Goal: Task Accomplishment & Management: Use online tool/utility

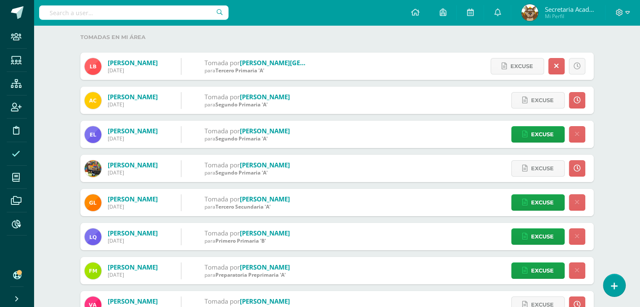
scroll to position [99, 0]
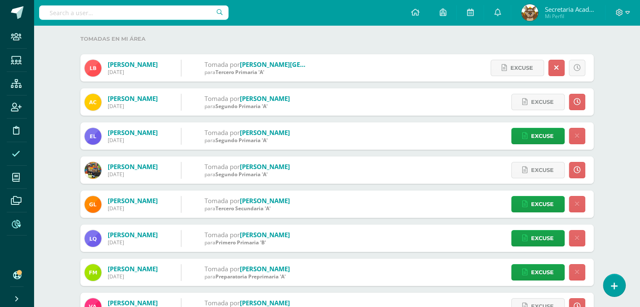
click at [22, 220] on span at bounding box center [16, 224] width 19 height 19
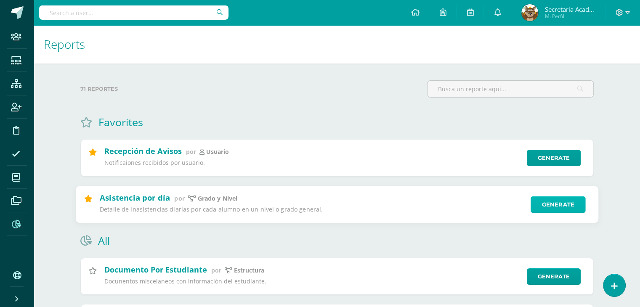
click at [544, 208] on link "Generate" at bounding box center [558, 204] width 55 height 17
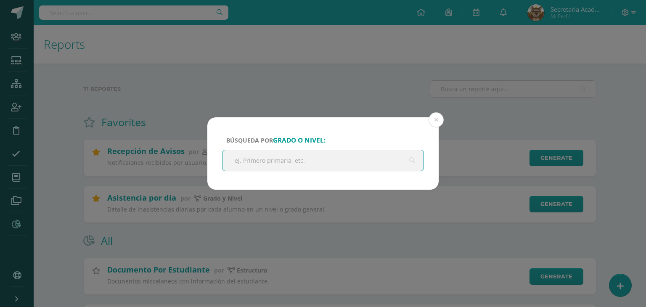
click at [375, 160] on input "text" at bounding box center [323, 160] width 201 height 21
type input "kinder"
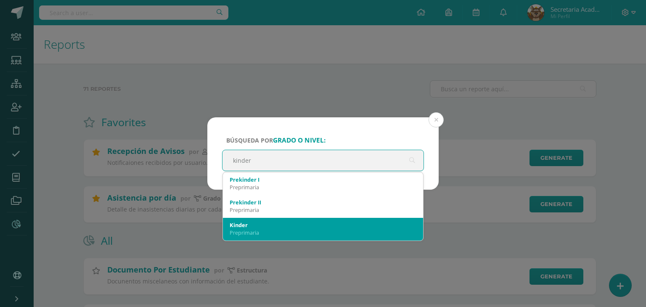
click at [271, 229] on div "Preprimaria" at bounding box center [323, 233] width 187 height 8
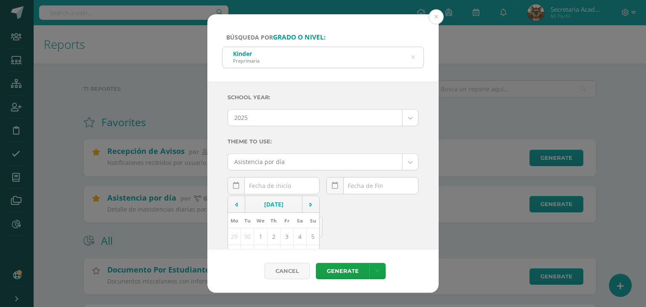
click at [275, 191] on div "[DATE] Mo Tu We Th Fr Sa Su 29 30 1 2 3 4 5 6 7 8 9 10 11 12 13 14 15 16 17 18 …" at bounding box center [274, 189] width 92 height 24
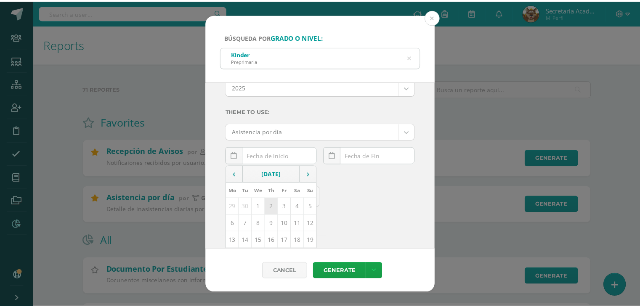
scroll to position [42, 0]
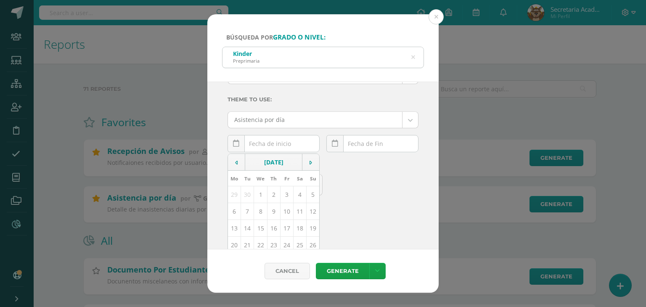
click at [250, 229] on td "14" at bounding box center [247, 228] width 13 height 17
type input "[DATE]"
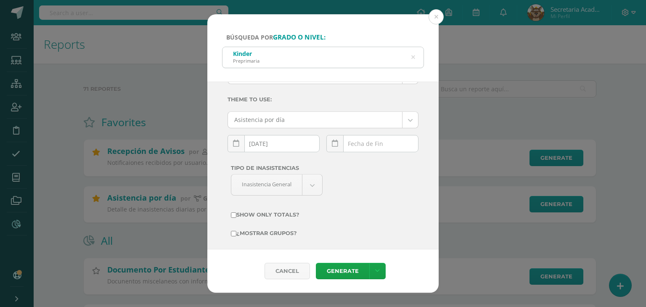
click at [371, 146] on div "[DATE] Mo Tu We Th Fr Sa Su 29 30 1 2 3 4 5 6 7 8 9 10 11 12 13 14 15 16 17 18 …" at bounding box center [373, 147] width 92 height 24
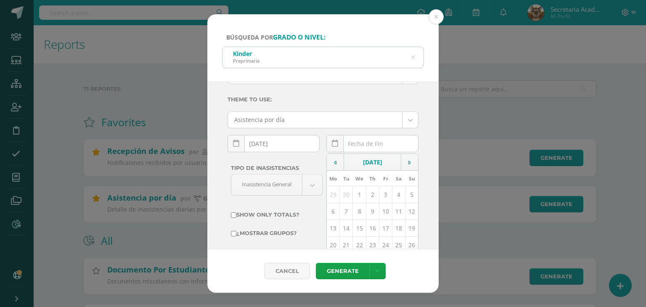
click at [345, 226] on td "14" at bounding box center [346, 228] width 13 height 17
type input "[DATE]"
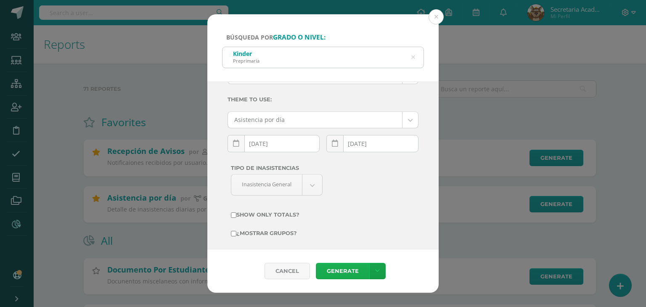
click at [348, 268] on link "Generate" at bounding box center [342, 271] width 53 height 16
click at [412, 59] on icon at bounding box center [414, 57] width 4 height 21
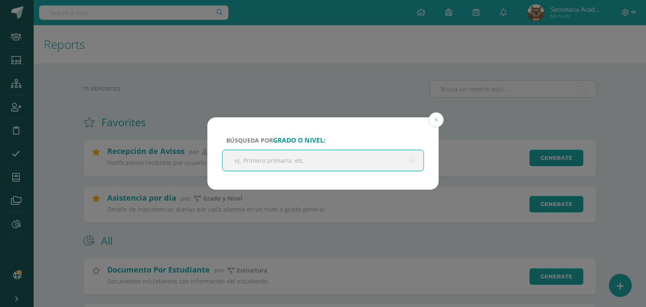
click at [269, 157] on input "text" at bounding box center [323, 160] width 201 height 21
type input "cuarto"
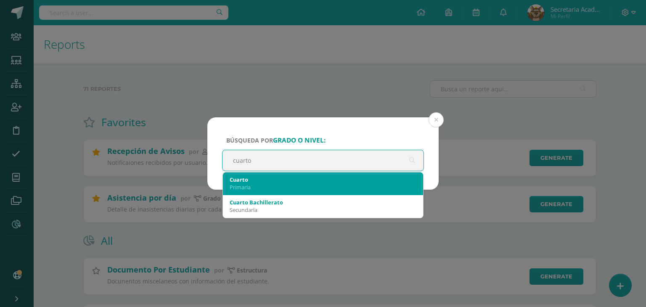
click at [268, 176] on div "Cuarto" at bounding box center [323, 180] width 187 height 8
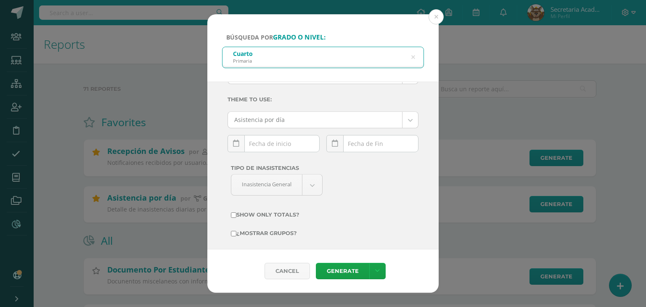
click at [277, 147] on div "[DATE] Mo Tu We Th Fr Sa Su 29 30 1 2 3 4 5 6 7 8 9 10 11 12 13 14 15 16 17 18 …" at bounding box center [274, 147] width 92 height 24
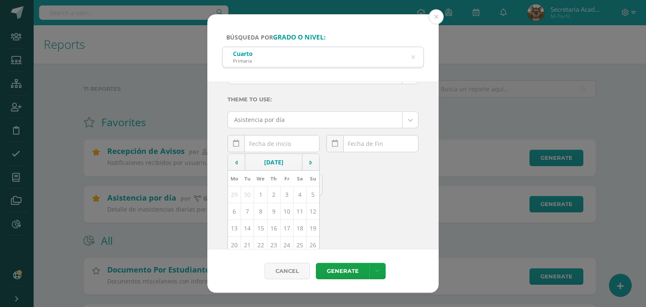
click at [247, 224] on td "14" at bounding box center [247, 228] width 13 height 17
type input "[DATE]"
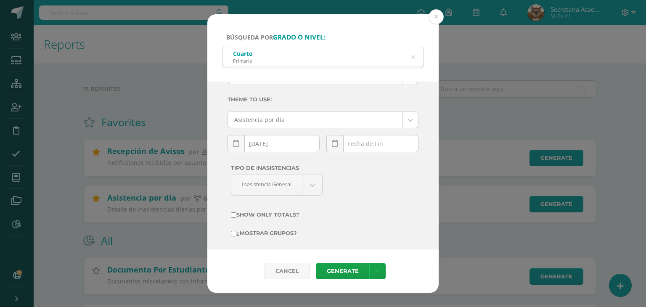
click at [367, 142] on div "[DATE] Mo Tu We Th Fr Sa Su 29 30 1 2 3 4 5 6 7 8 9 10 11 12 13 14 15 16 17 18 …" at bounding box center [373, 147] width 92 height 24
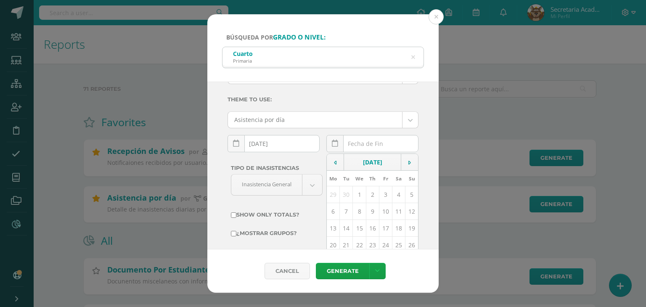
click at [345, 226] on td "14" at bounding box center [346, 228] width 13 height 17
type input "[DATE]"
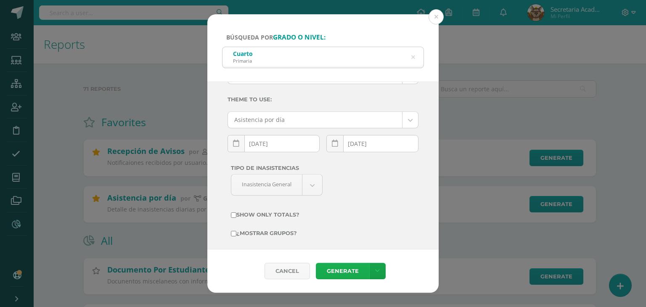
click at [336, 270] on link "Generate" at bounding box center [342, 271] width 53 height 16
click at [412, 58] on icon at bounding box center [414, 57] width 4 height 21
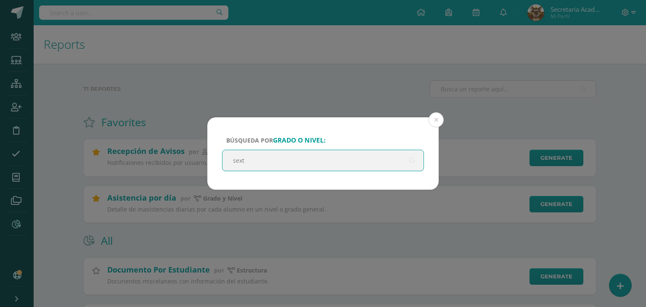
type input "sexto"
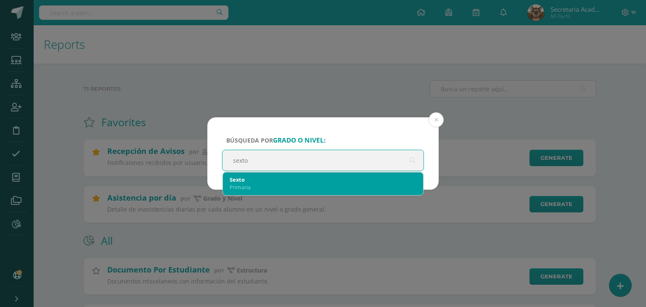
click at [275, 180] on div "Sexto" at bounding box center [323, 180] width 187 height 8
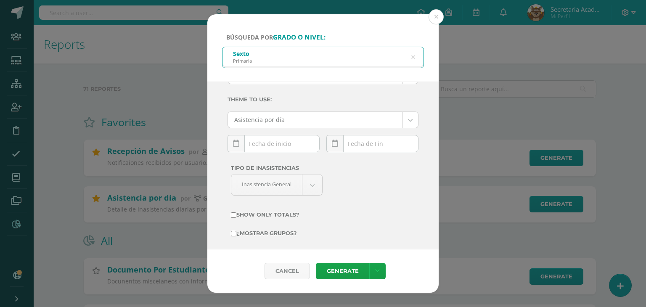
click at [284, 146] on div "[DATE] Mo Tu We Th Fr Sa Su 29 30 1 2 3 4 5 6 7 8 9 10 11 12 13 14 15 16 17 18 …" at bounding box center [274, 147] width 92 height 24
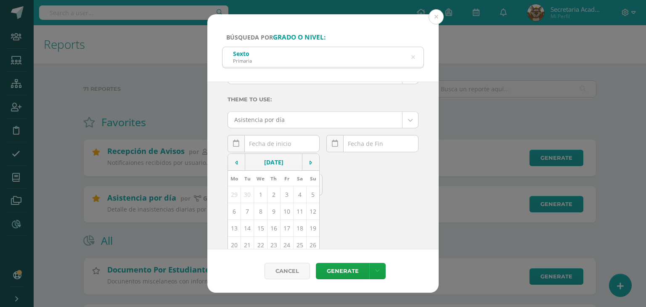
click at [247, 226] on td "14" at bounding box center [247, 228] width 13 height 17
type input "[DATE]"
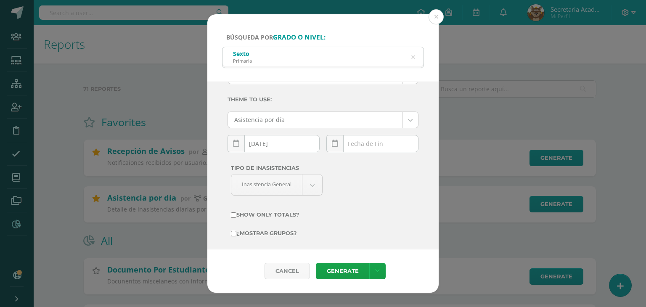
click at [361, 144] on div "[DATE] Mo Tu We Th Fr Sa Su 29 30 1 2 3 4 5 6 7 8 9 10 11 12 13 14 15 16 17 18 …" at bounding box center [373, 147] width 92 height 24
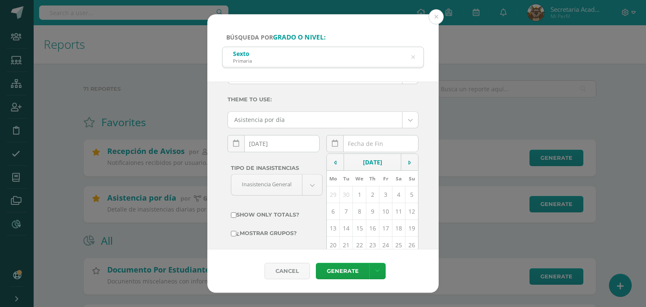
click at [343, 225] on td "14" at bounding box center [346, 228] width 13 height 17
type input "[DATE]"
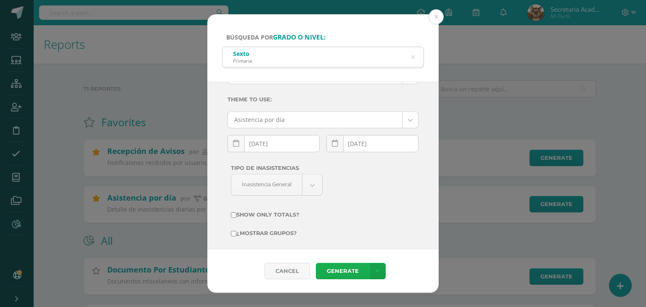
click at [340, 265] on link "Generate" at bounding box center [342, 271] width 53 height 16
click at [413, 54] on icon at bounding box center [413, 57] width 18 height 18
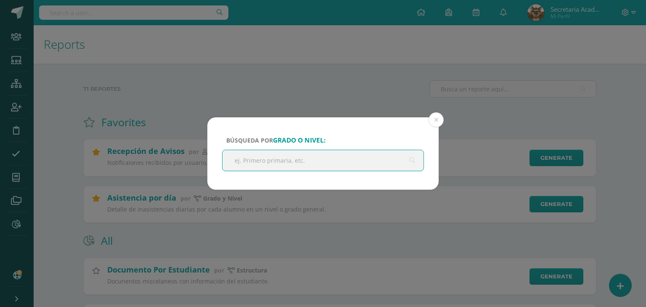
click at [300, 163] on input "text" at bounding box center [323, 160] width 201 height 21
type input "segundo"
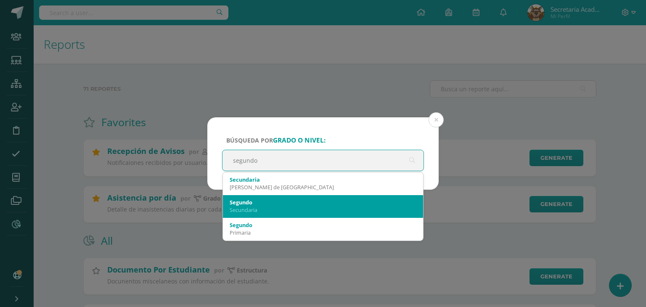
click at [271, 204] on div "Segundo" at bounding box center [323, 203] width 187 height 8
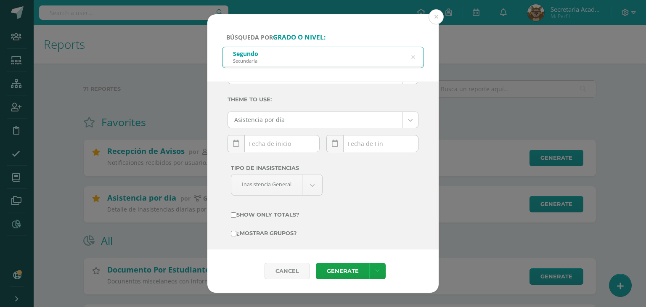
click at [272, 147] on div "[DATE] Mo Tu We Th Fr Sa Su 29 30 1 2 3 4 5 6 7 8 9 10 11 12 13 14 15 16 17 18 …" at bounding box center [274, 147] width 92 height 24
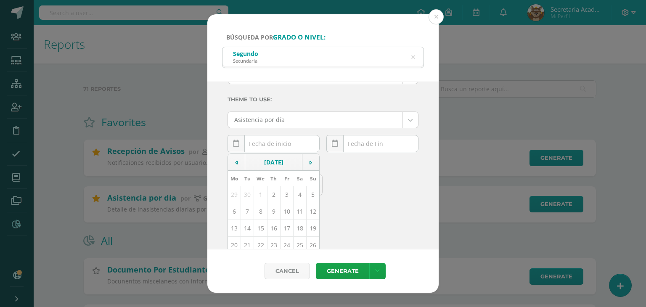
click at [247, 231] on td "14" at bounding box center [247, 228] width 13 height 17
type input "[DATE]"
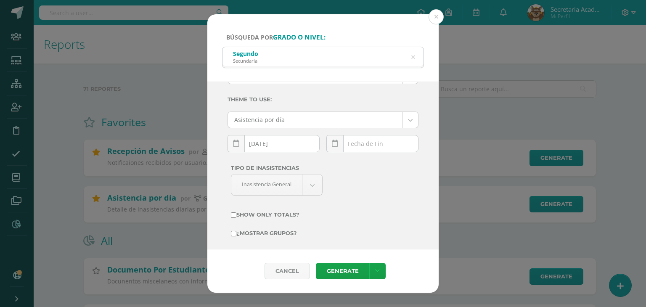
click at [378, 144] on div "[DATE] Mo Tu We Th Fr Sa Su 29 30 1 2 3 4 5 6 7 8 9 10 11 12 13 14 15 16 17 18 …" at bounding box center [373, 147] width 92 height 24
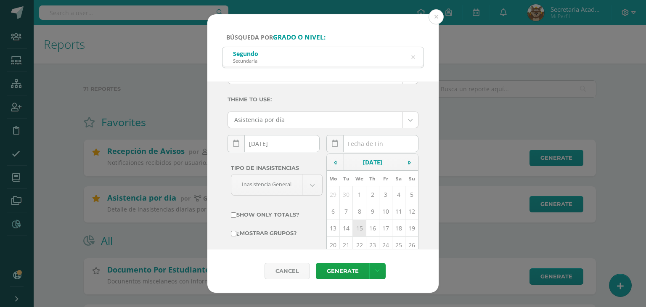
click at [346, 229] on td "14" at bounding box center [346, 228] width 13 height 17
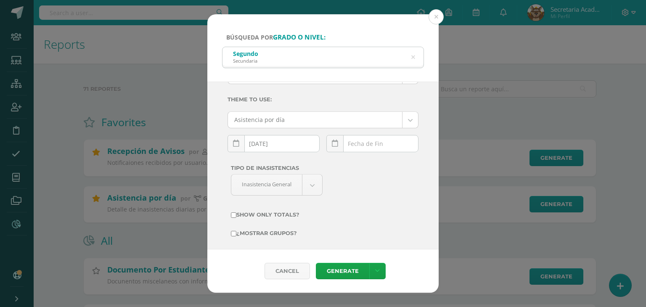
type input "[DATE]"
click at [337, 272] on link "Generate" at bounding box center [342, 271] width 53 height 16
click at [413, 56] on icon at bounding box center [414, 57] width 4 height 21
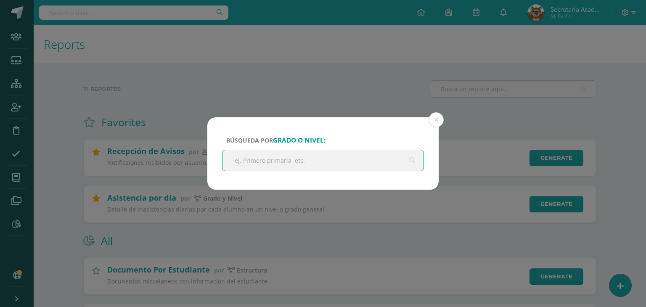
click at [318, 162] on input "text" at bounding box center [323, 160] width 201 height 21
type input "cuarto"
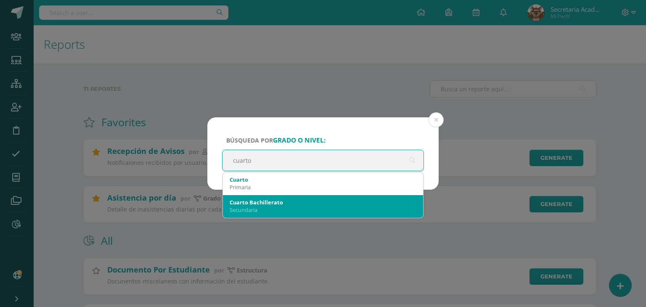
click at [287, 201] on div "Cuarto Bachillerato" at bounding box center [323, 203] width 187 height 8
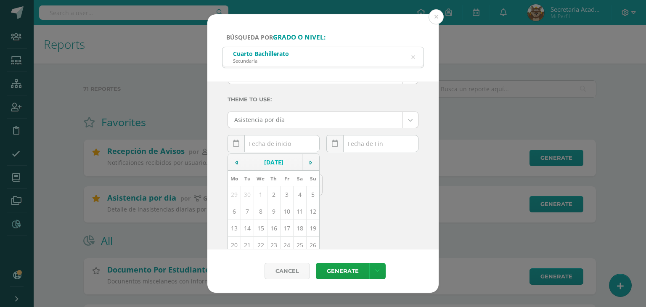
click at [286, 142] on div "[DATE] Mo Tu We Th Fr Sa Su 29 30 1 2 3 4 5 6 7 8 9 10 11 12 13 14 15 16 17 18 …" at bounding box center [274, 147] width 92 height 24
click at [246, 228] on td "14" at bounding box center [247, 228] width 13 height 17
type input "[DATE]"
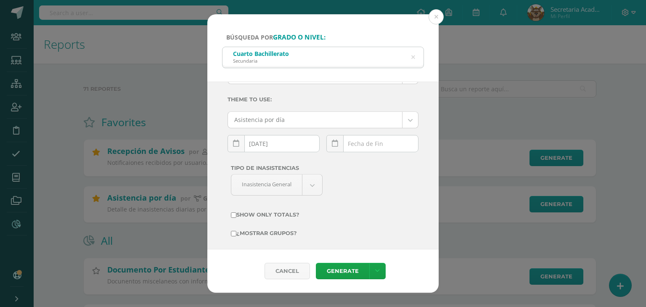
click at [373, 145] on div "[DATE] Mo Tu We Th Fr Sa Su 29 30 1 2 3 4 5 6 7 8 9 10 11 12 13 14 15 16 17 18 …" at bounding box center [373, 147] width 92 height 24
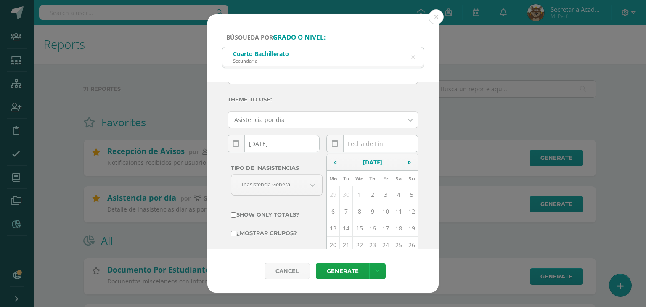
click at [341, 232] on td "14" at bounding box center [346, 228] width 13 height 17
type input "[DATE]"
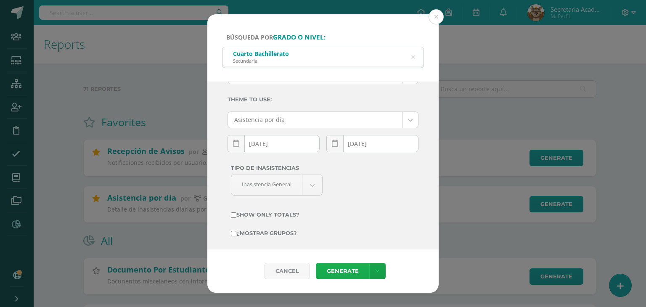
click at [340, 269] on link "Generate" at bounding box center [342, 271] width 53 height 16
click at [433, 16] on button at bounding box center [436, 16] width 15 height 15
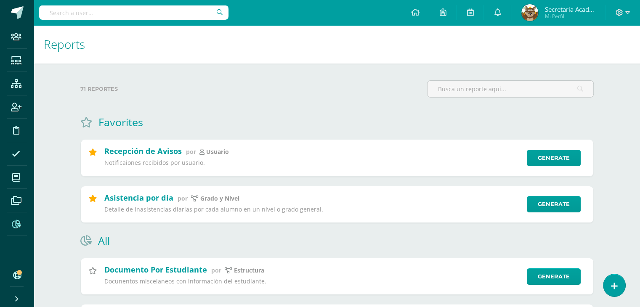
click at [288, 32] on h1 "Reports" at bounding box center [337, 44] width 586 height 38
